Goal: Task Accomplishment & Management: Manage account settings

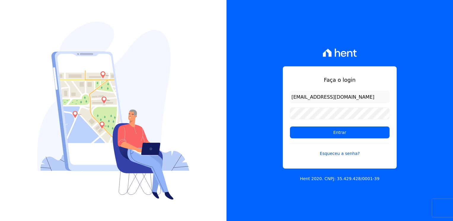
type input "[EMAIL_ADDRESS][DOMAIN_NAME]"
click at [345, 153] on link "Esqueceu a senha?" at bounding box center [340, 150] width 100 height 14
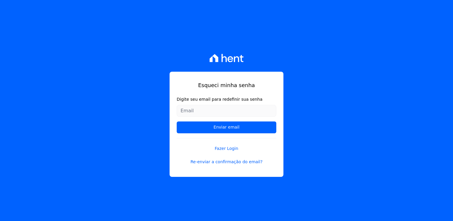
click at [198, 111] on input "Digite seu email para redefinir sua senha" at bounding box center [227, 111] width 100 height 12
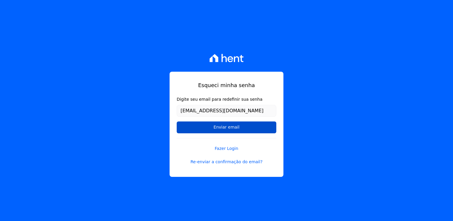
type input "[EMAIL_ADDRESS][DOMAIN_NAME]"
click at [234, 131] on input "Enviar email" at bounding box center [227, 128] width 100 height 12
click at [239, 127] on input "Enviar email" at bounding box center [227, 128] width 100 height 12
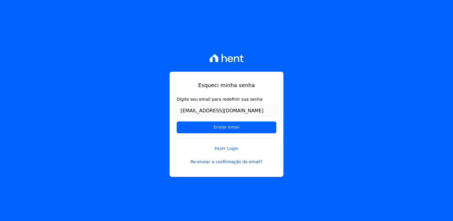
click at [232, 162] on link "Re-enviar a confirmação do email?" at bounding box center [227, 162] width 100 height 6
